Goal: Find contact information: Find contact information

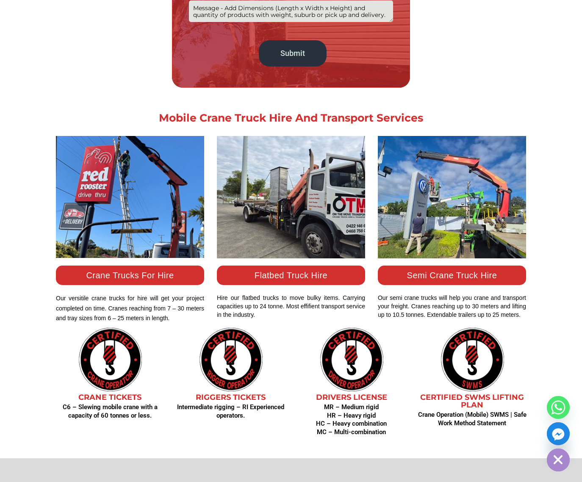
scroll to position [508, 0]
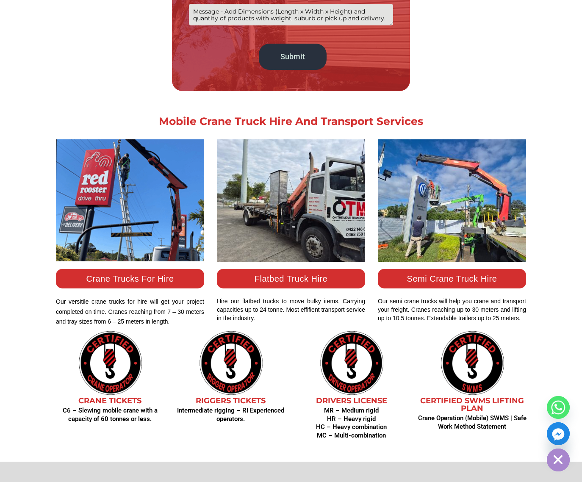
click at [130, 280] on link "Crane Trucks For Hire" at bounding box center [130, 278] width 88 height 9
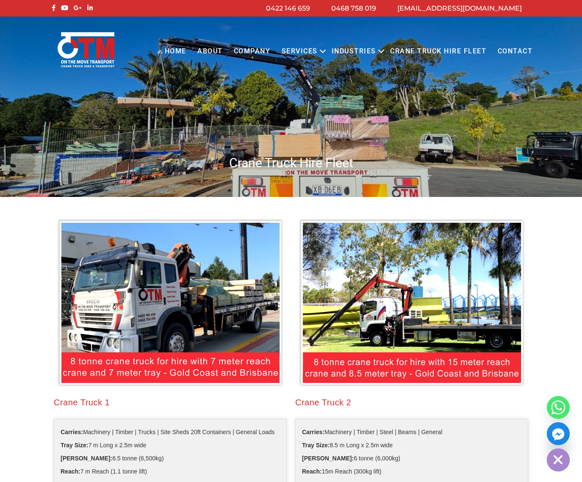
click at [519, 52] on link "Contact" at bounding box center [514, 51] width 46 height 23
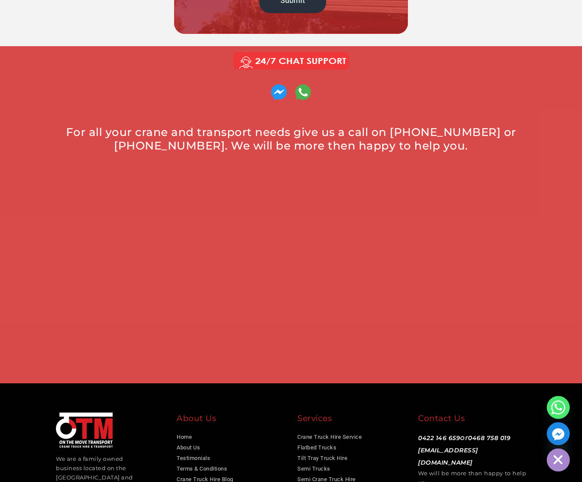
scroll to position [383, 0]
